Goal: Task Accomplishment & Management: Manage account settings

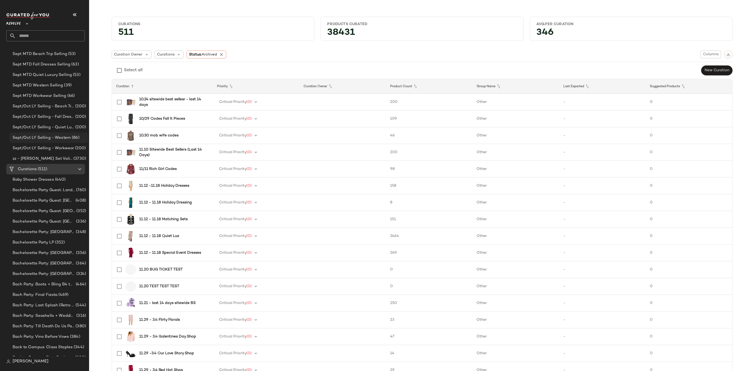
scroll to position [275, 0]
click at [37, 143] on span "Bachelorette Party Guest: [GEOGRAPHIC_DATA]" at bounding box center [44, 146] width 62 height 6
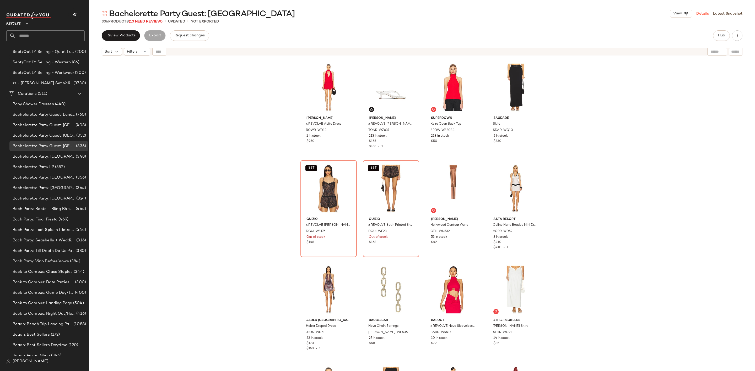
click at [703, 14] on link "Details" at bounding box center [702, 14] width 13 height 6
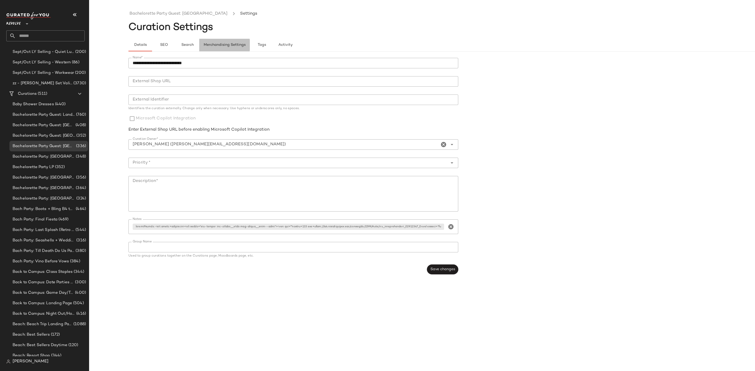
click at [230, 45] on span "Merchandising Settings" at bounding box center [224, 45] width 42 height 4
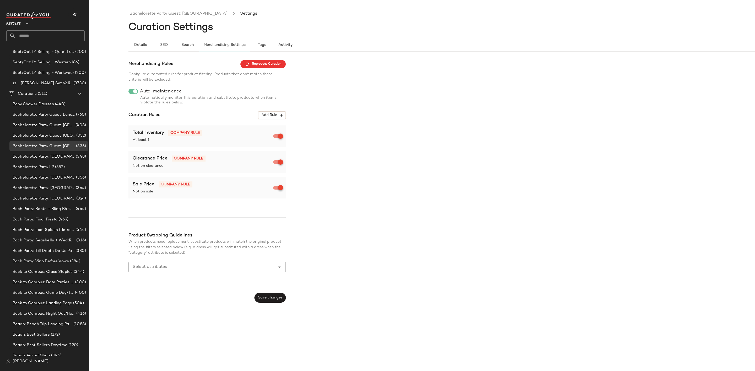
scroll to position [275, 0]
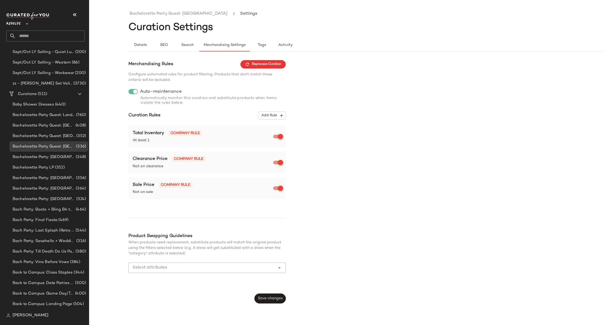
click at [101, 224] on div "Bachelorette Party Guest: Miami Settings Curation Settings Details SEO Search M…" at bounding box center [302, 166] width 604 height 316
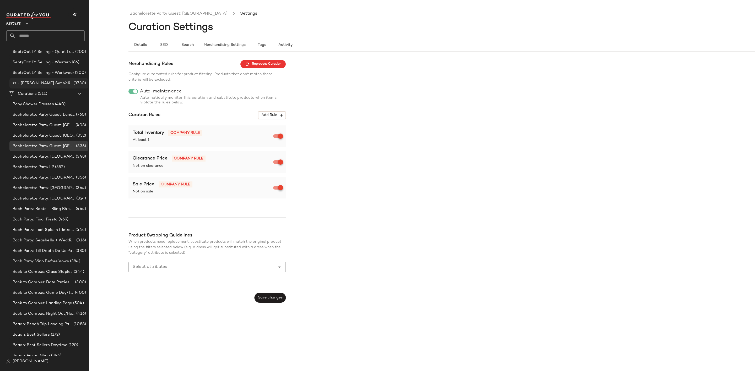
click at [37, 79] on div "zz - [PERSON_NAME] Set Validation (3730)" at bounding box center [48, 83] width 79 height 10
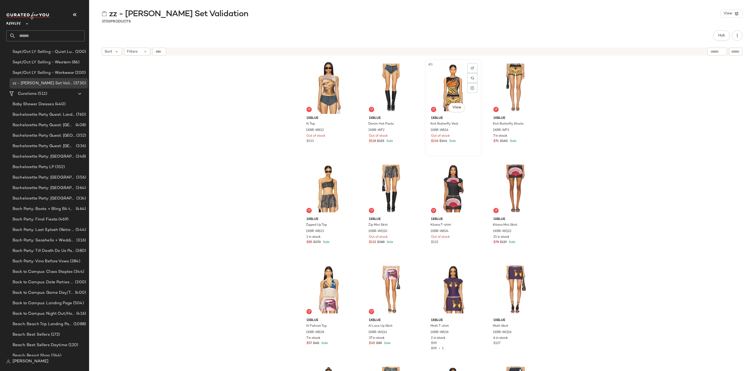
click at [447, 87] on div "#3 View" at bounding box center [453, 87] width 53 height 53
